Goal: Find contact information: Find contact information

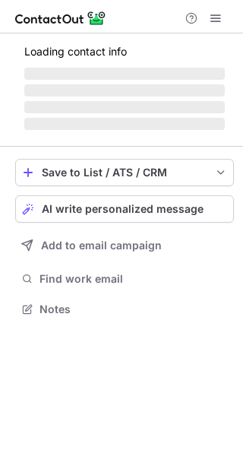
scroll to position [294, 243]
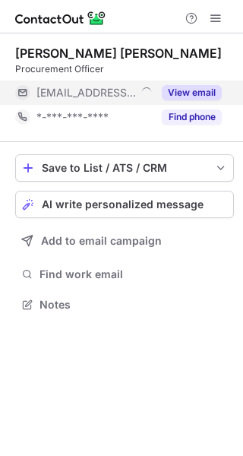
click at [177, 95] on button "View email" at bounding box center [192, 92] width 60 height 15
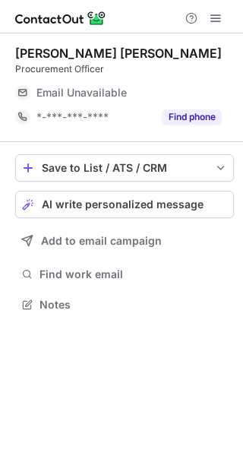
scroll to position [294, 243]
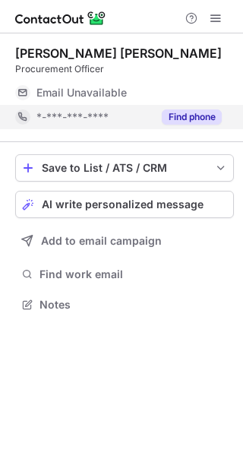
click at [187, 116] on button "Find phone" at bounding box center [192, 117] width 60 height 15
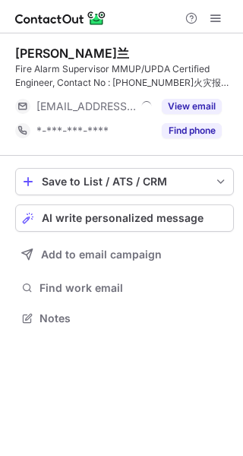
scroll to position [308, 243]
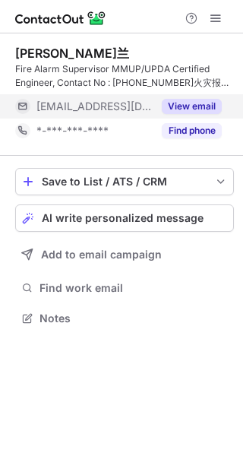
click at [192, 106] on button "View email" at bounding box center [192, 106] width 60 height 15
